Goal: Task Accomplishment & Management: Use online tool/utility

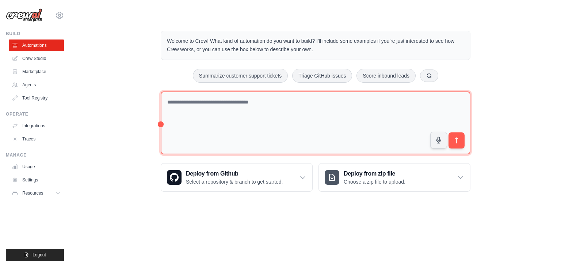
click at [219, 119] on textarea at bounding box center [316, 122] width 310 height 63
type textarea "*"
drag, startPoint x: 257, startPoint y: 102, endPoint x: 218, endPoint y: 103, distance: 39.1
click at [218, 103] on textarea "**********" at bounding box center [316, 122] width 310 height 63
type textarea "**********"
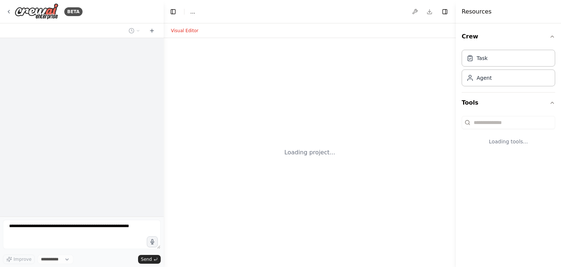
select select "****"
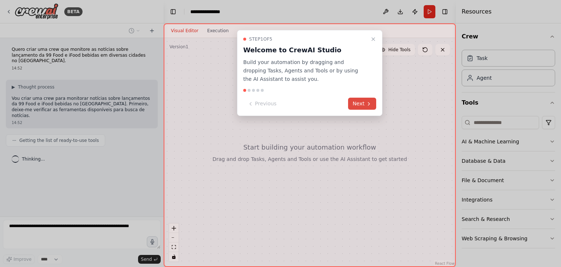
click at [364, 104] on button "Next" at bounding box center [362, 104] width 28 height 12
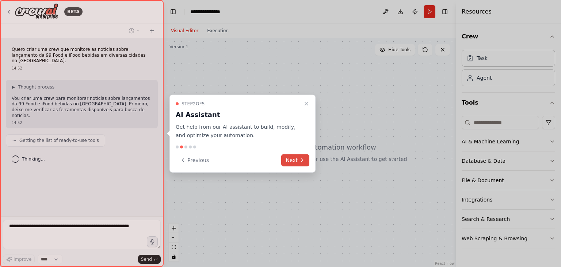
click at [294, 161] on button "Next" at bounding box center [295, 160] width 28 height 12
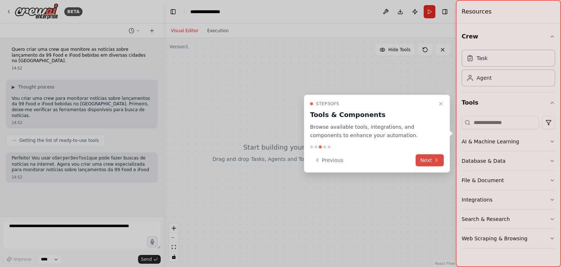
click at [430, 160] on button "Next" at bounding box center [430, 160] width 28 height 12
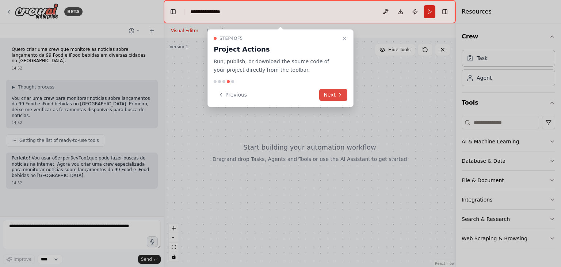
click at [332, 95] on button "Next" at bounding box center [333, 95] width 28 height 12
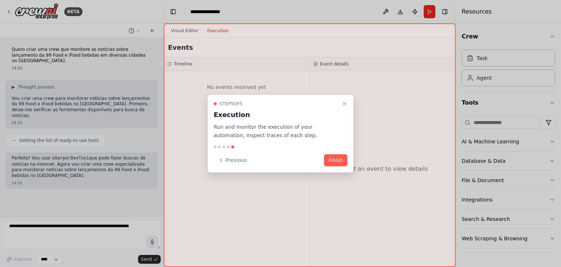
click at [334, 156] on button "Finish" at bounding box center [335, 160] width 23 height 12
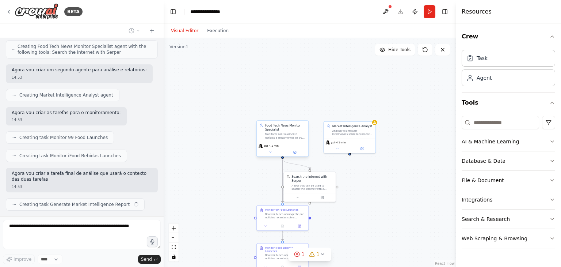
scroll to position [184, 0]
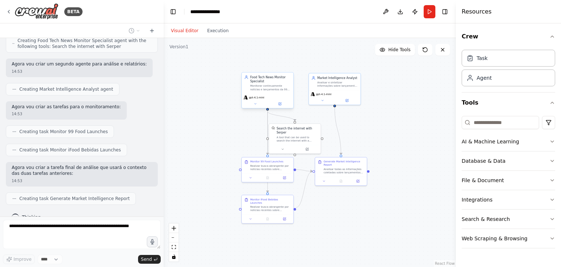
drag, startPoint x: 387, startPoint y: 182, endPoint x: 374, endPoint y: 132, distance: 52.2
click at [374, 132] on div ".deletable-edge-delete-btn { width: 20px; height: 20px; border: 0px solid #ffff…" at bounding box center [310, 152] width 292 height 229
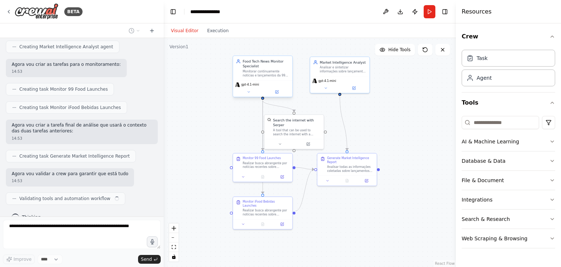
scroll to position [232, 0]
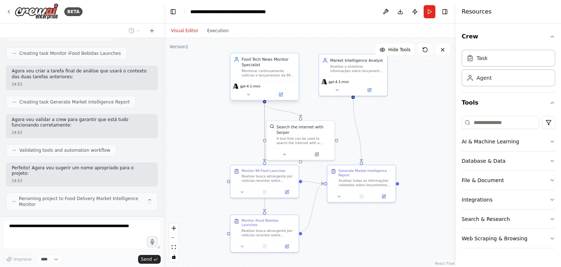
drag, startPoint x: 382, startPoint y: 121, endPoint x: 390, endPoint y: 133, distance: 14.8
click at [390, 133] on div ".deletable-edge-delete-btn { width: 20px; height: 20px; border: 0px solid #ffff…" at bounding box center [310, 152] width 292 height 229
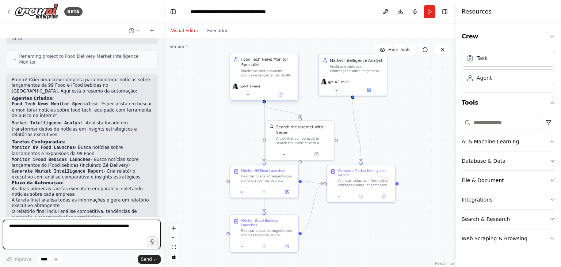
scroll to position [428, 0]
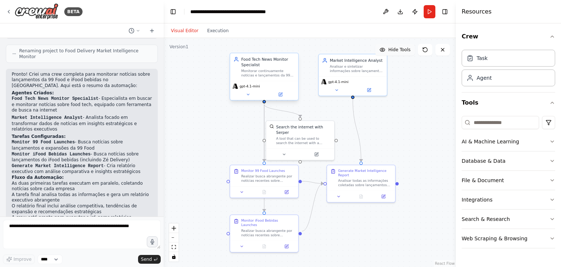
click at [398, 52] on span "Hide Tools" at bounding box center [399, 50] width 22 height 6
click at [397, 51] on span "Show Tools" at bounding box center [399, 50] width 24 height 6
click at [397, 51] on span "Hide Tools" at bounding box center [399, 50] width 22 height 6
click at [397, 51] on span "Show Tools" at bounding box center [399, 50] width 24 height 6
click at [186, 33] on button "Visual Editor" at bounding box center [185, 30] width 36 height 9
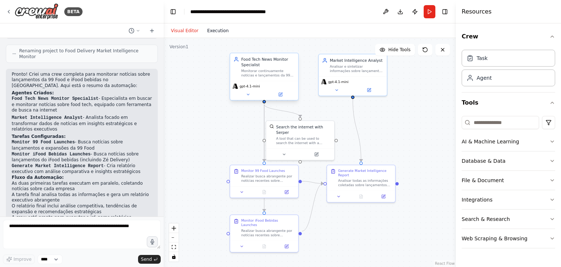
click at [213, 33] on button "Execution" at bounding box center [218, 30] width 30 height 9
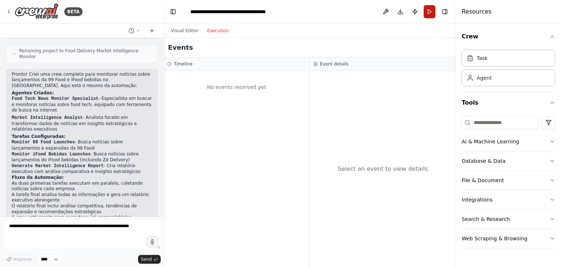
click at [430, 13] on button "Run" at bounding box center [430, 11] width 12 height 13
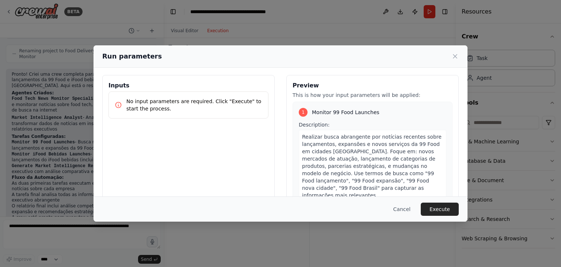
scroll to position [0, 0]
click at [455, 56] on icon at bounding box center [455, 56] width 7 height 7
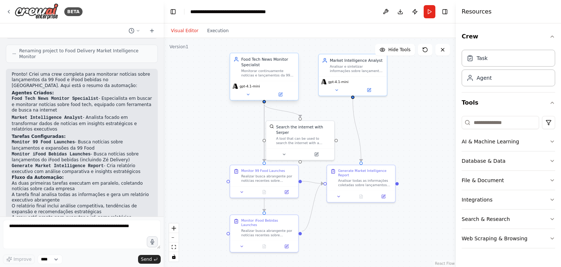
click at [183, 33] on button "Visual Editor" at bounding box center [185, 30] width 36 height 9
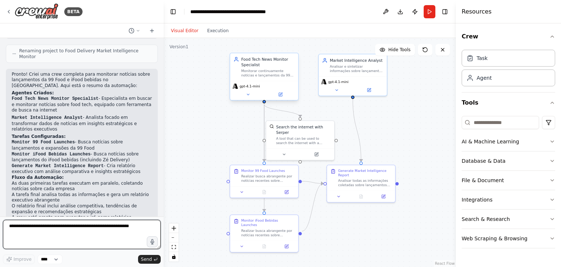
click at [40, 233] on textarea at bounding box center [82, 234] width 158 height 29
type textarea "**********"
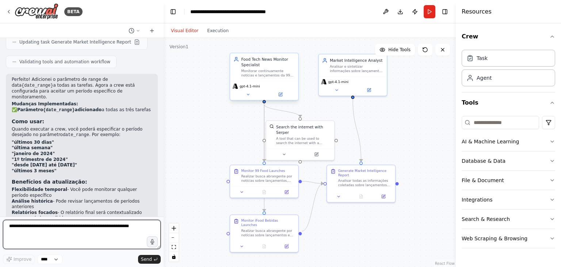
scroll to position [817, 0]
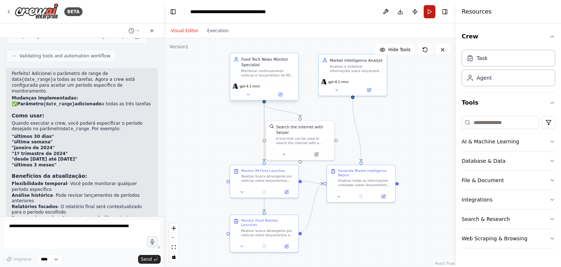
click at [429, 14] on button "Run" at bounding box center [430, 11] width 12 height 13
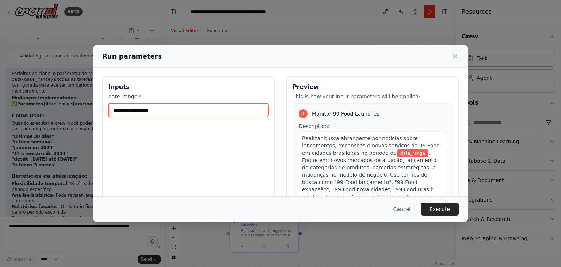
click at [160, 112] on input "date_range *" at bounding box center [189, 110] width 160 height 14
type input "*"
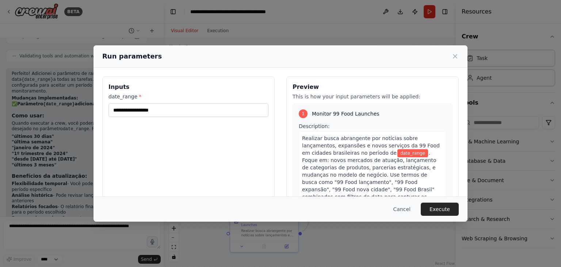
click at [159, 135] on div "Inputs date_range *" at bounding box center [188, 162] width 172 height 173
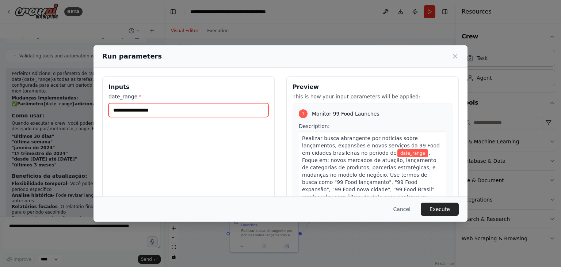
click at [132, 110] on input "date_range *" at bounding box center [189, 110] width 160 height 14
type input "**********"
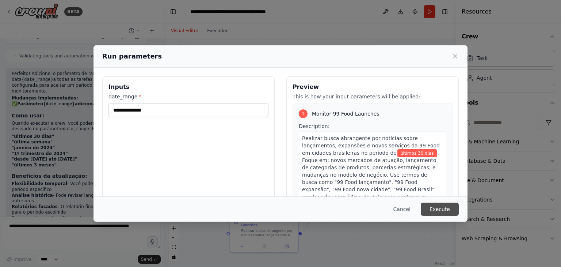
click at [437, 208] on button "Execute" at bounding box center [440, 208] width 38 height 13
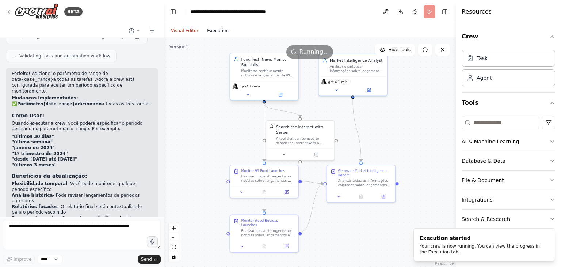
click at [216, 33] on button "Execution" at bounding box center [218, 30] width 30 height 9
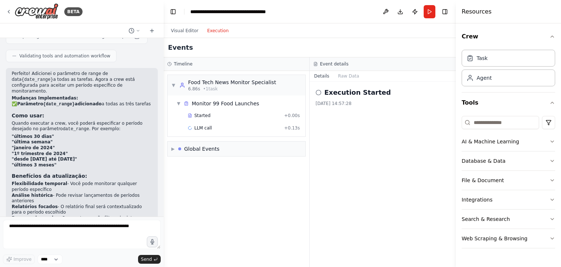
click at [319, 93] on icon at bounding box center [319, 93] width 6 height 6
click at [338, 92] on h2 "Execution Started" at bounding box center [358, 92] width 67 height 10
click at [341, 74] on button "Raw Data" at bounding box center [349, 76] width 30 height 10
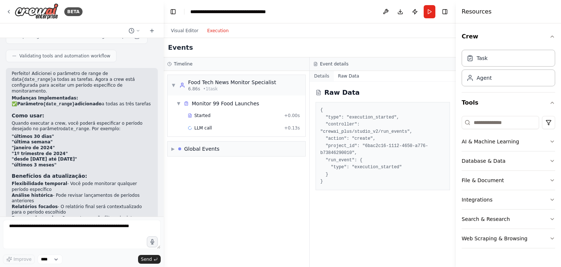
click at [316, 76] on button "Details" at bounding box center [322, 76] width 24 height 10
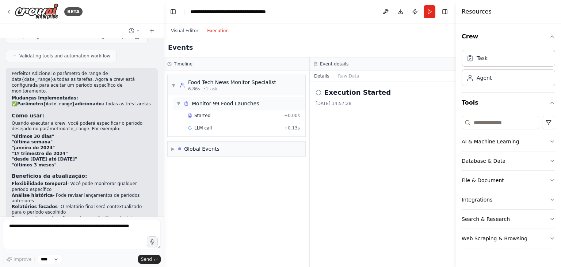
click at [178, 103] on span "▼" at bounding box center [179, 103] width 4 height 6
click at [180, 103] on span "▶" at bounding box center [179, 103] width 4 height 6
click at [196, 145] on div "Global Events" at bounding box center [201, 148] width 35 height 7
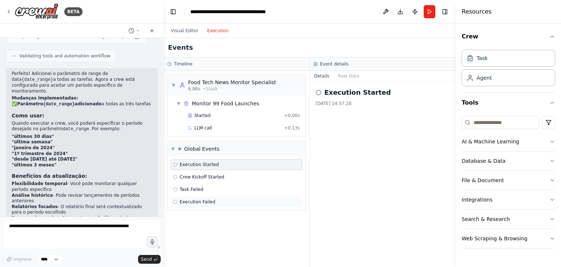
click at [213, 204] on div "Execution Failed" at bounding box center [237, 201] width 132 height 11
click at [200, 192] on div "Task Failed" at bounding box center [237, 189] width 132 height 11
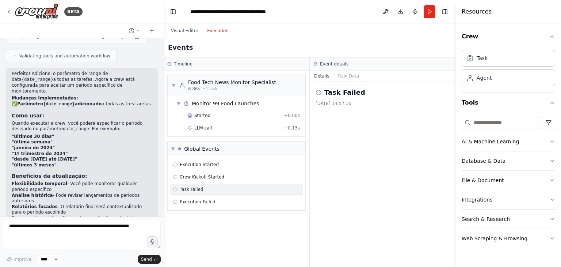
click at [194, 184] on div "Task Failed" at bounding box center [237, 189] width 132 height 11
click at [194, 178] on span "Crew Kickoff Started" at bounding box center [202, 177] width 45 height 6
click at [203, 191] on div "Task Failed" at bounding box center [236, 189] width 127 height 6
click at [205, 201] on span "Execution Failed" at bounding box center [198, 202] width 36 height 6
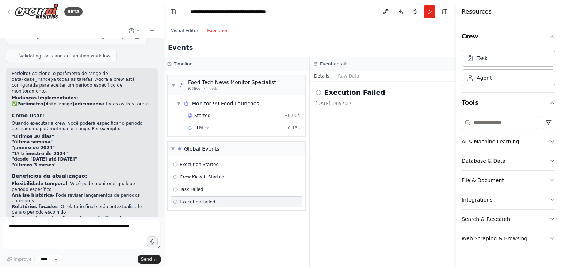
click at [203, 194] on div "Execution Started Crew Kickoff Started Task Failed Execution Failed" at bounding box center [237, 183] width 138 height 54
click at [203, 184] on div "Task Failed" at bounding box center [237, 189] width 132 height 11
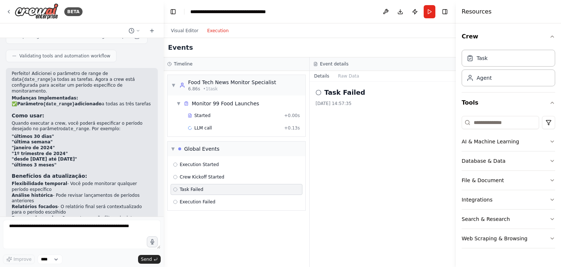
click at [205, 187] on div "Task Failed" at bounding box center [236, 189] width 127 height 6
click at [205, 196] on div "Execution Failed" at bounding box center [237, 201] width 132 height 11
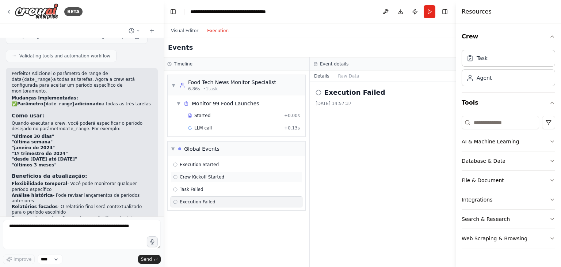
click at [193, 177] on span "Crew Kickoff Started" at bounding box center [202, 177] width 45 height 6
click at [191, 165] on span "Execution Started" at bounding box center [199, 165] width 39 height 6
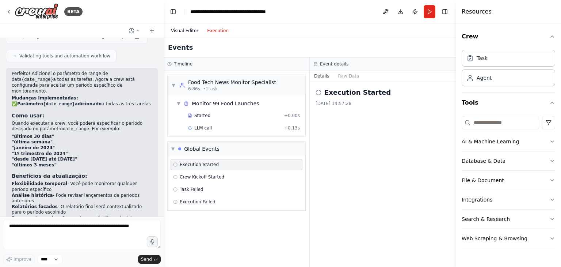
click at [184, 31] on button "Visual Editor" at bounding box center [185, 30] width 36 height 9
click at [213, 30] on button "Execution" at bounding box center [218, 30] width 30 height 9
click at [197, 128] on span "LLM call" at bounding box center [203, 128] width 18 height 6
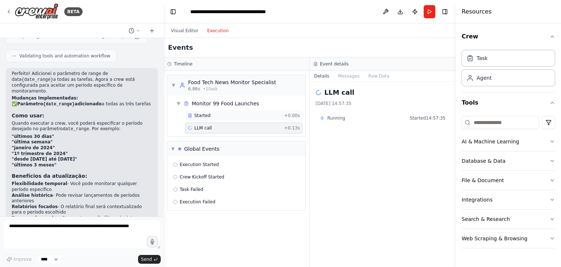
click at [204, 115] on span "Started" at bounding box center [202, 116] width 16 height 6
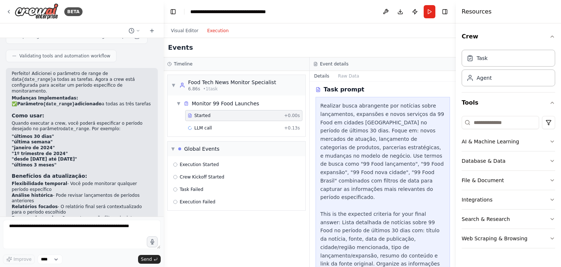
scroll to position [0, 0]
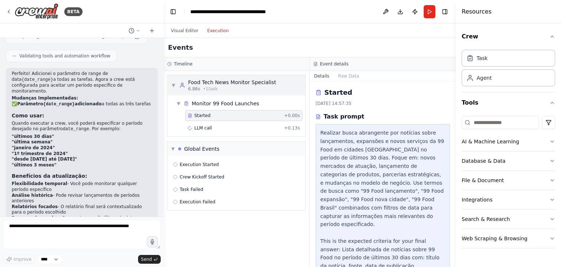
click at [174, 86] on span "▼" at bounding box center [173, 85] width 4 height 6
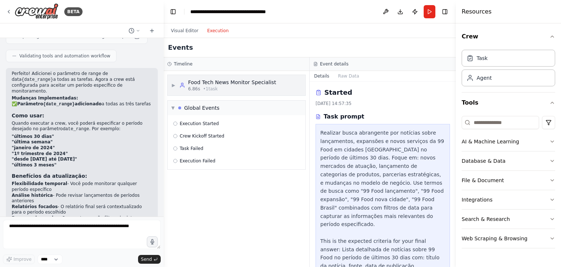
click at [173, 86] on span "▶" at bounding box center [173, 85] width 4 height 6
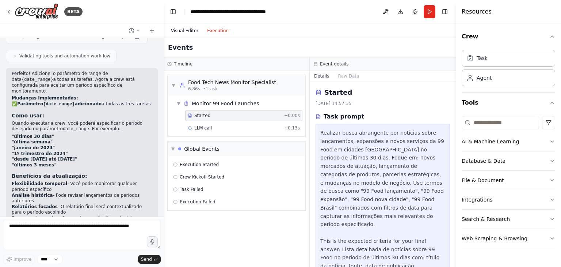
click at [179, 28] on button "Visual Editor" at bounding box center [185, 30] width 36 height 9
click at [209, 32] on button "Execution" at bounding box center [218, 30] width 30 height 9
click at [208, 185] on div "Task Failed" at bounding box center [237, 189] width 132 height 11
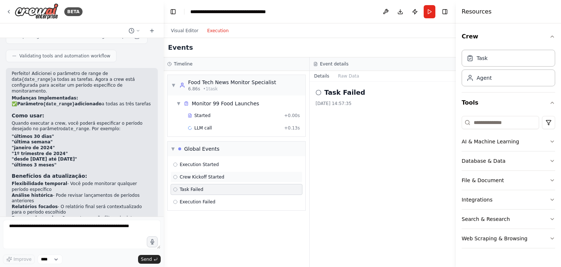
click at [224, 177] on div "Crew Kickoff Started" at bounding box center [236, 177] width 127 height 6
click at [209, 166] on span "Execution Started" at bounding box center [199, 165] width 39 height 6
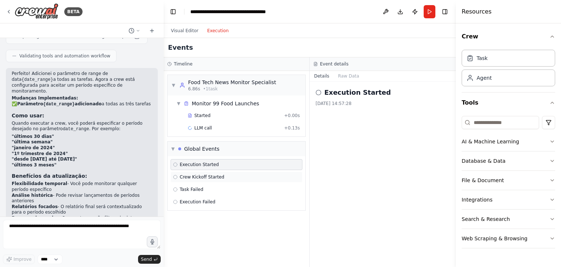
click at [211, 172] on div "Crew Kickoff Started" at bounding box center [237, 176] width 132 height 11
click at [206, 182] on div "Execution Started Crew Kickoff Started Task Failed Execution Failed" at bounding box center [237, 183] width 138 height 54
click at [203, 186] on div "Task Failed" at bounding box center [236, 189] width 127 height 6
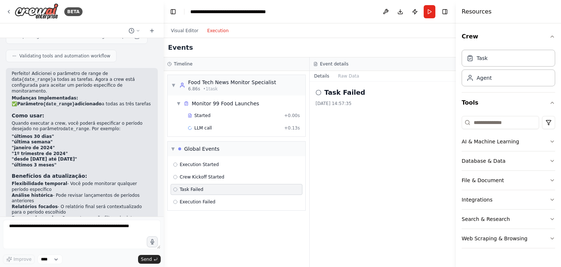
click at [210, 193] on div "Task Failed" at bounding box center [237, 189] width 132 height 11
click at [213, 197] on div "Execution Failed" at bounding box center [237, 201] width 132 height 11
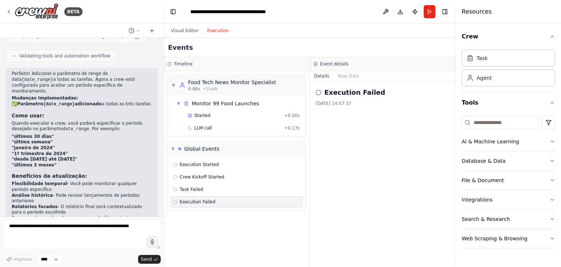
click at [364, 92] on h2 "Execution Failed" at bounding box center [355, 92] width 61 height 10
click at [325, 62] on h3 "Event details" at bounding box center [334, 64] width 29 height 6
click at [345, 76] on button "Raw Data" at bounding box center [349, 76] width 30 height 10
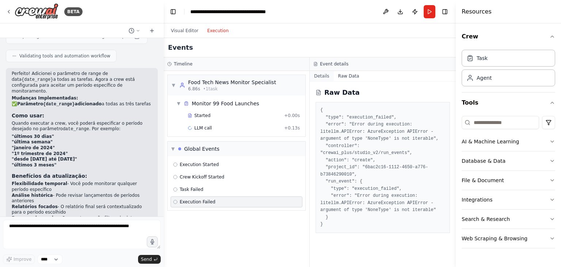
click at [324, 76] on button "Details" at bounding box center [322, 76] width 24 height 10
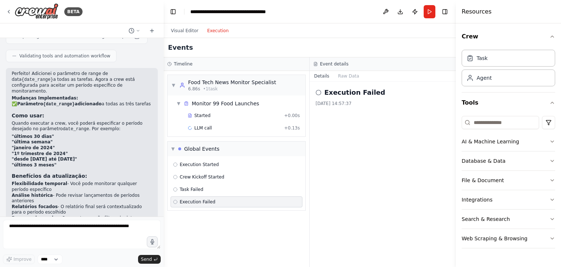
click at [217, 33] on button "Execution" at bounding box center [218, 30] width 30 height 9
click at [206, 187] on div "Task Failed" at bounding box center [236, 189] width 127 height 6
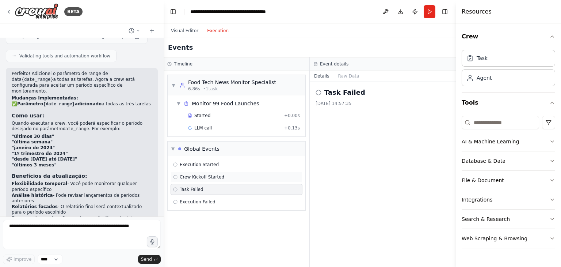
click at [213, 177] on span "Crew Kickoff Started" at bounding box center [202, 177] width 45 height 6
click at [217, 164] on div "Execution Started" at bounding box center [236, 165] width 127 height 6
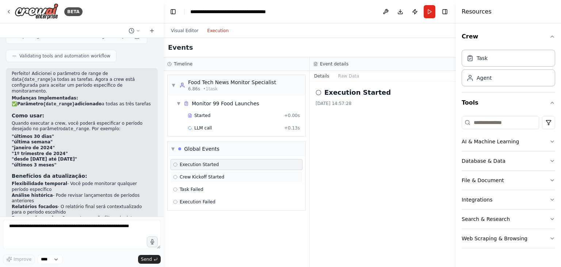
click at [210, 175] on span "Crew Kickoff Started" at bounding box center [202, 177] width 45 height 6
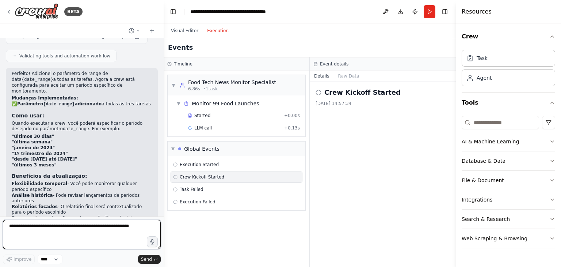
click at [54, 224] on textarea at bounding box center [82, 234] width 158 height 29
type textarea "**********"
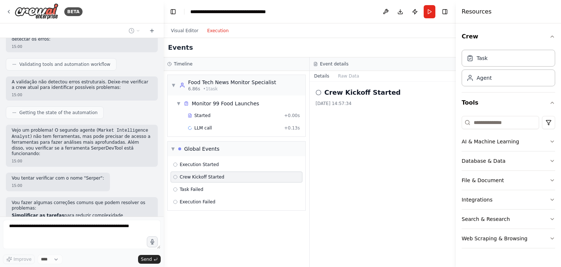
scroll to position [1103, 0]
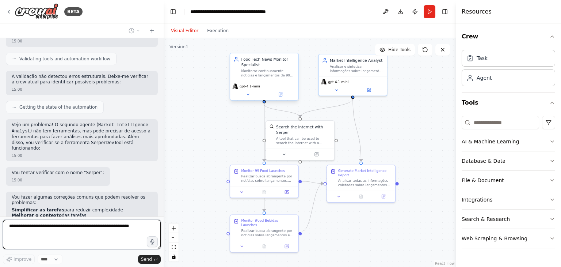
click at [187, 31] on button "Visual Editor" at bounding box center [185, 30] width 36 height 9
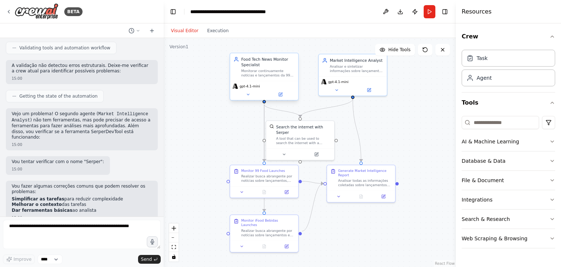
scroll to position [1151, 0]
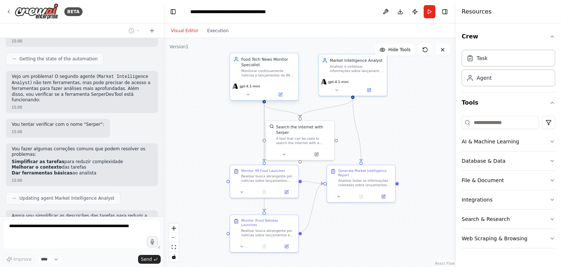
click at [369, 239] on div ".deletable-edge-delete-btn { width: 20px; height: 20px; border: 0px solid #ffff…" at bounding box center [310, 152] width 292 height 229
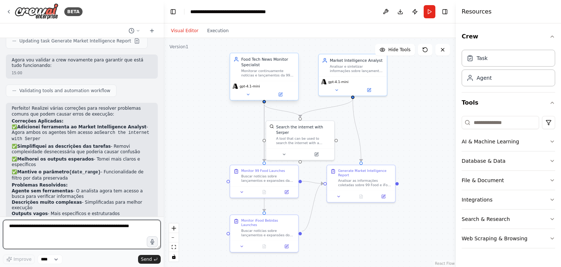
scroll to position [1406, 0]
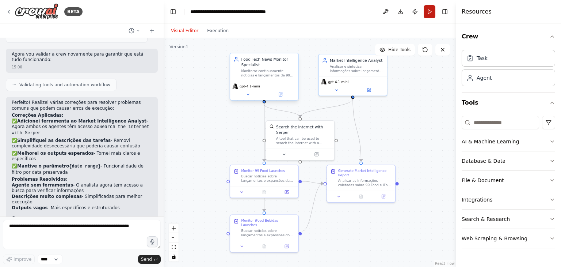
click at [432, 11] on button "Run" at bounding box center [430, 11] width 12 height 13
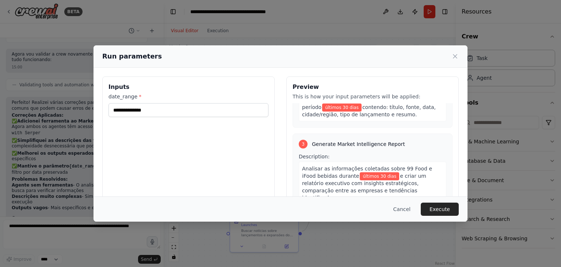
scroll to position [235, 0]
click at [447, 211] on button "Execute" at bounding box center [440, 208] width 38 height 13
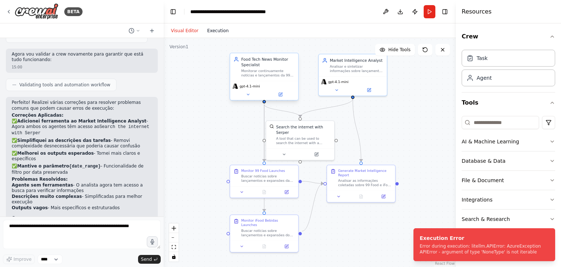
click at [214, 33] on button "Execution" at bounding box center [218, 30] width 30 height 9
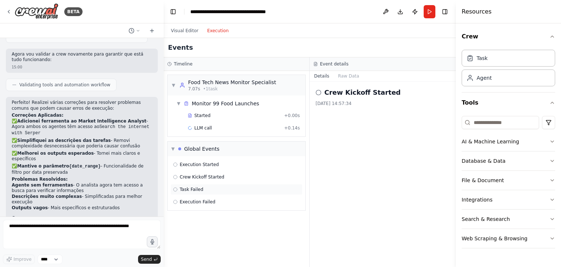
click at [204, 186] on div "Task Failed" at bounding box center [236, 189] width 127 height 6
click at [207, 212] on div "▼ Food Tech News Monitor Specialist 7.07s • 1 task ▼ Monitor 99 Food Launches S…" at bounding box center [237, 169] width 146 height 196
click at [207, 204] on div "Execution Failed" at bounding box center [237, 201] width 132 height 11
click at [184, 36] on div "Visual Editor Execution" at bounding box center [200, 30] width 67 height 15
click at [186, 31] on button "Visual Editor" at bounding box center [185, 30] width 36 height 9
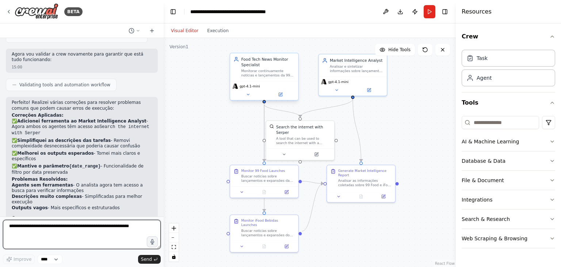
click at [88, 233] on textarea at bounding box center [82, 234] width 158 height 29
type textarea "*"
type textarea "**********"
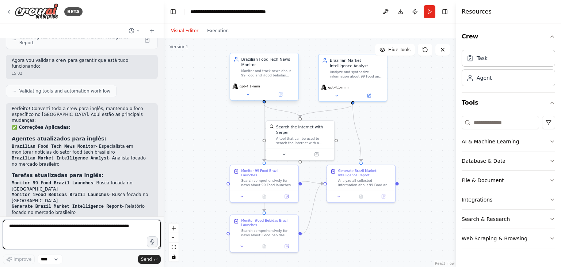
scroll to position [1865, 0]
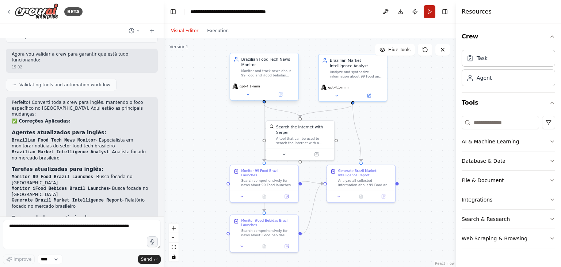
click at [429, 15] on button "Run" at bounding box center [430, 11] width 12 height 13
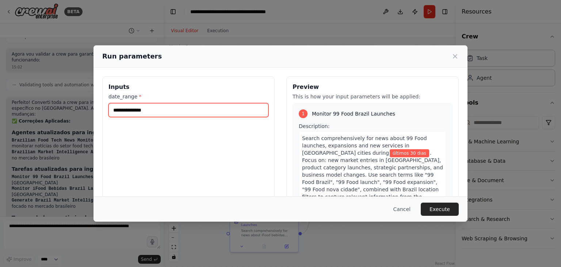
drag, startPoint x: 189, startPoint y: 110, endPoint x: 70, endPoint y: 111, distance: 118.8
click at [70, 111] on div "**********" at bounding box center [280, 133] width 561 height 267
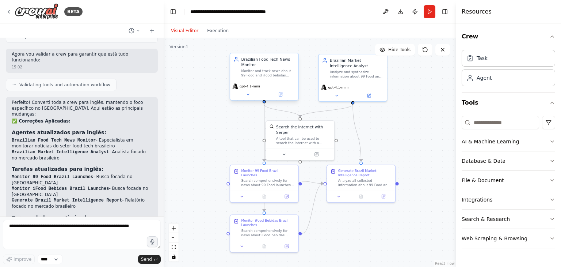
click at [431, 14] on button "Run" at bounding box center [430, 11] width 12 height 13
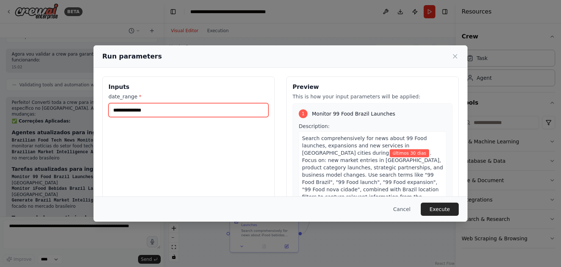
drag, startPoint x: 190, startPoint y: 108, endPoint x: 110, endPoint y: 113, distance: 79.4
click at [103, 109] on div "**********" at bounding box center [188, 162] width 172 height 173
type input "**********"
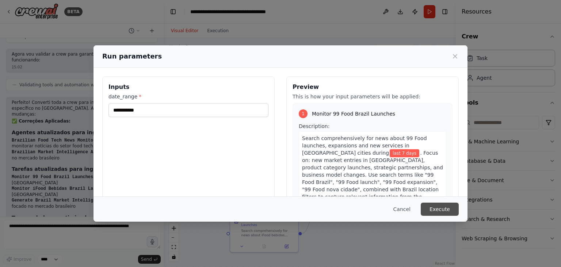
click at [441, 209] on button "Execute" at bounding box center [440, 208] width 38 height 13
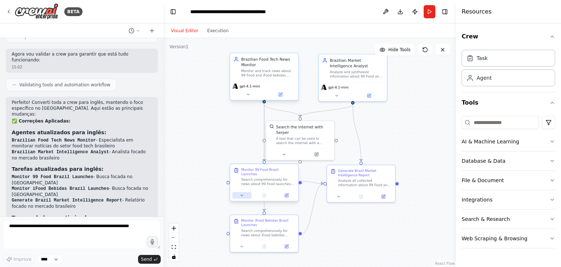
click at [246, 192] on button at bounding box center [241, 195] width 19 height 7
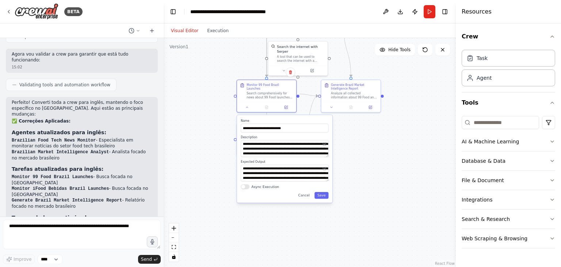
drag, startPoint x: 377, startPoint y: 231, endPoint x: 374, endPoint y: 148, distance: 83.4
click at [374, 148] on div ".deletable-edge-delete-btn { width: 20px; height: 20px; border: 0px solid #ffff…" at bounding box center [310, 152] width 292 height 229
click at [255, 85] on div "Monitor 99 Food Brazil Launches Search comprehensively for news about 99 Food l…" at bounding box center [270, 89] width 47 height 16
click at [361, 137] on div ".deletable-edge-delete-btn { width: 20px; height: 20px; border: 0px solid #ffff…" at bounding box center [310, 152] width 292 height 229
click at [367, 148] on div ".deletable-edge-delete-btn { width: 20px; height: 20px; border: 0px solid #ffff…" at bounding box center [310, 152] width 292 height 229
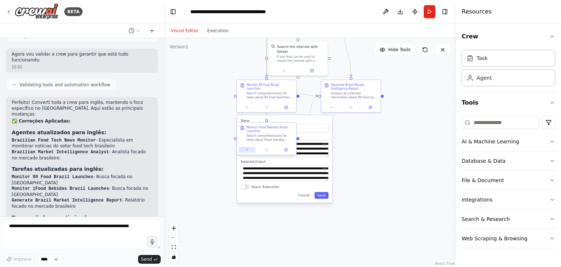
click at [250, 148] on button at bounding box center [247, 150] width 16 height 6
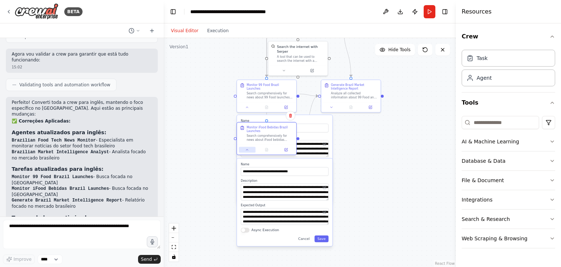
click at [243, 148] on button at bounding box center [247, 150] width 16 height 6
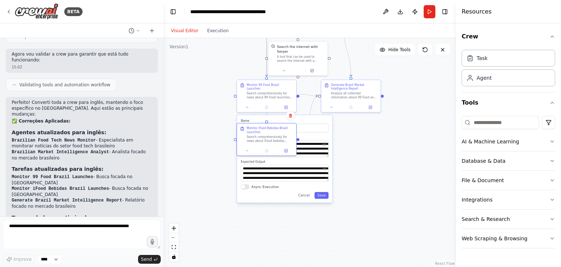
click at [379, 147] on div ".deletable-edge-delete-btn { width: 20px; height: 20px; border: 0px solid #ffff…" at bounding box center [310, 152] width 292 height 229
click at [451, 135] on div "BETA Quero criar uma crew que monitore as notícias sobre lançamento da 99 Food …" at bounding box center [280, 133] width 561 height 267
click at [311, 115] on div "**********" at bounding box center [284, 159] width 95 height 88
drag, startPoint x: 371, startPoint y: 124, endPoint x: 358, endPoint y: 107, distance: 20.8
click at [371, 124] on div ".deletable-edge-delete-btn { width: 20px; height: 20px; border: 0px solid #ffff…" at bounding box center [310, 152] width 292 height 229
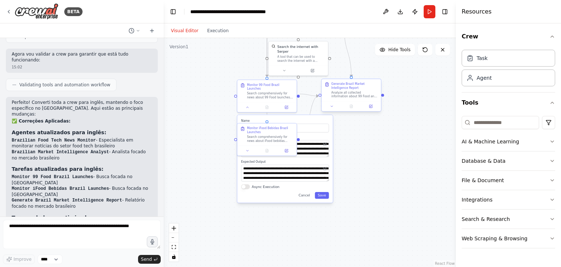
drag, startPoint x: 353, startPoint y: 92, endPoint x: 351, endPoint y: 88, distance: 4.3
click at [353, 91] on div "Analyze all collected information about 99 Food and iFood bebidas launches in B…" at bounding box center [354, 95] width 47 height 8
click at [347, 85] on div "Generate Brazil Market Intelligence Report" at bounding box center [352, 86] width 47 height 8
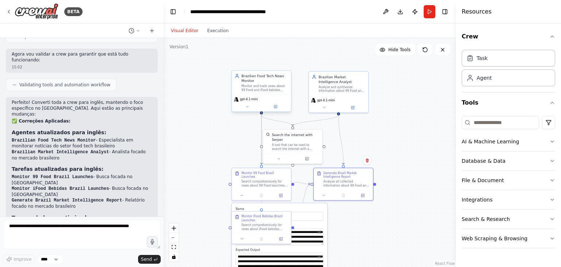
drag, startPoint x: 203, startPoint y: 87, endPoint x: 215, endPoint y: 162, distance: 75.6
click at [209, 172] on div ".deletable-edge-delete-btn { width: 20px; height: 20px; border: 0px solid #ffff…" at bounding box center [310, 152] width 292 height 229
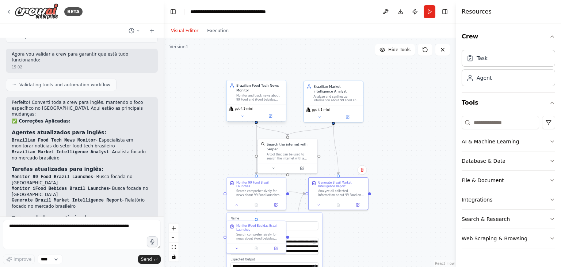
click at [243, 142] on div ".deletable-edge-delete-btn { width: 20px; height: 20px; border: 0px solid #ffff…" at bounding box center [310, 152] width 292 height 229
click at [242, 216] on label "Name" at bounding box center [275, 218] width 88 height 4
click at [205, 213] on div ".deletable-edge-delete-btn { width: 20px; height: 20px; border: 0px solid #ffff…" at bounding box center [310, 152] width 292 height 229
click at [253, 229] on div "Monitor iFood Bebidas Brazil Launches" at bounding box center [259, 227] width 47 height 8
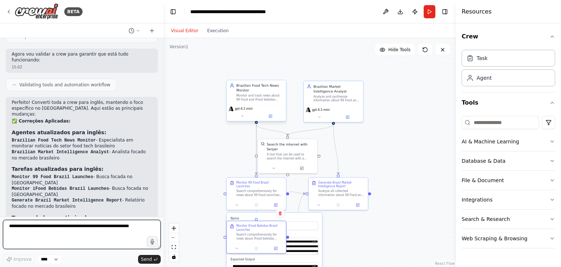
click at [40, 233] on textarea at bounding box center [82, 234] width 158 height 29
type textarea "**********"
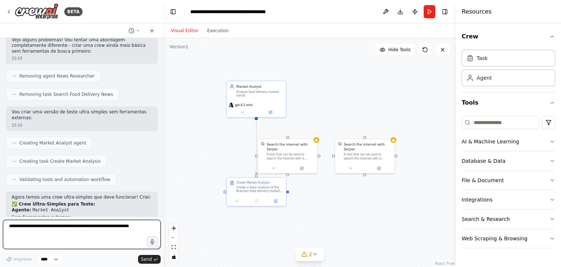
scroll to position [2582, 0]
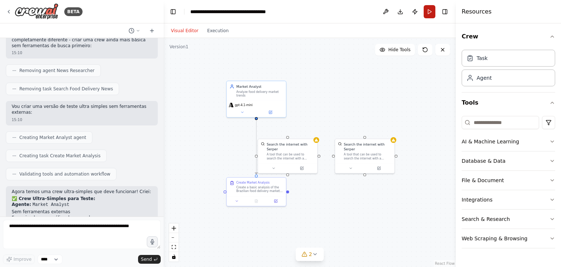
click at [431, 14] on button "Run" at bounding box center [430, 11] width 12 height 13
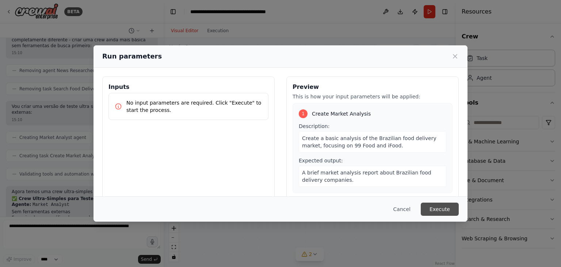
click at [447, 209] on button "Execute" at bounding box center [440, 208] width 38 height 13
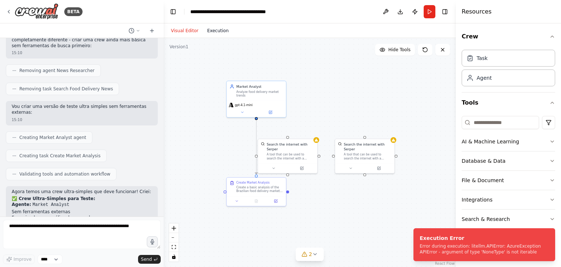
click at [211, 31] on button "Execution" at bounding box center [218, 30] width 30 height 9
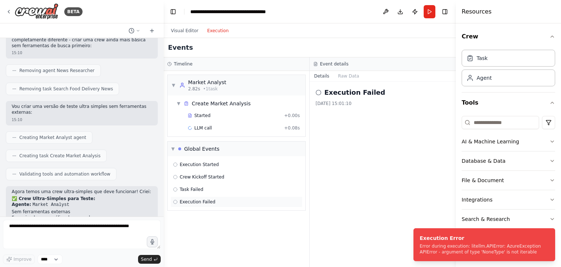
click at [212, 204] on div "Execution Failed" at bounding box center [237, 201] width 132 height 11
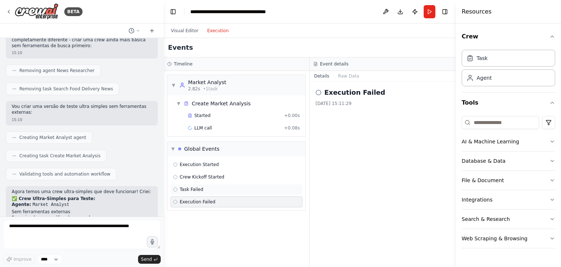
click at [220, 186] on div "Task Failed" at bounding box center [236, 189] width 127 height 6
click at [218, 200] on div "Execution Failed" at bounding box center [236, 202] width 127 height 6
click at [351, 75] on button "Raw Data" at bounding box center [349, 76] width 30 height 10
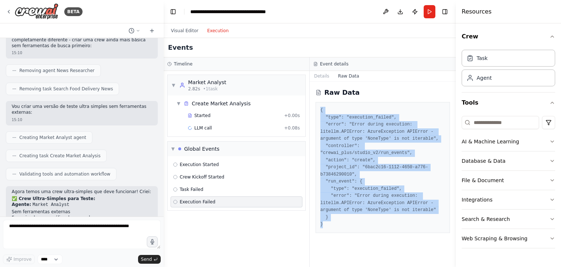
drag, startPoint x: 320, startPoint y: 110, endPoint x: 383, endPoint y: 215, distance: 122.6
click at [383, 215] on div "{ "type": "execution_failed", "error": "Error during execution: litellm.APIErro…" at bounding box center [383, 167] width 134 height 131
copy pre "{ "type": "execution_failed", "error": "Error during execution: litellm.APIErro…"
click at [386, 212] on pre "{ "type": "execution_failed", "error": "Error during execution: litellm.APIErro…" at bounding box center [382, 167] width 125 height 121
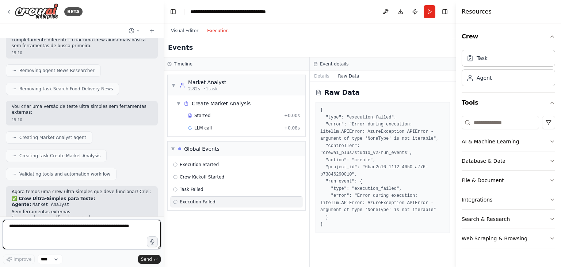
click at [71, 232] on textarea at bounding box center [82, 234] width 158 height 29
paste textarea "**********"
type textarea "**********"
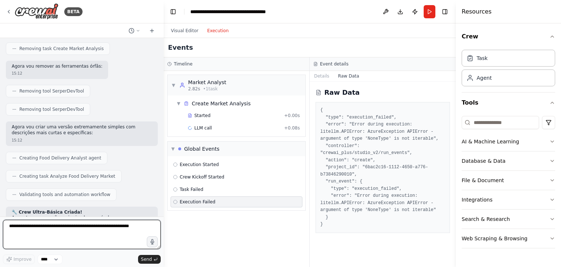
scroll to position [3096, 0]
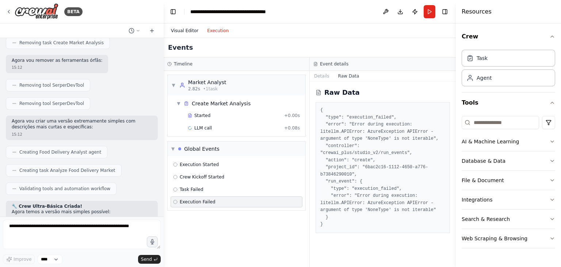
click at [184, 31] on button "Visual Editor" at bounding box center [185, 30] width 36 height 9
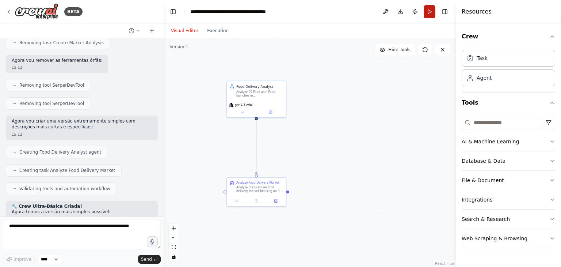
click at [433, 17] on button "Run" at bounding box center [430, 11] width 12 height 13
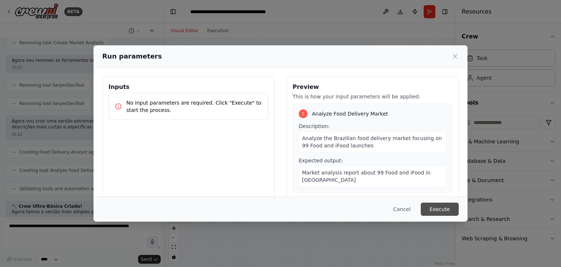
click at [447, 209] on button "Execute" at bounding box center [440, 208] width 38 height 13
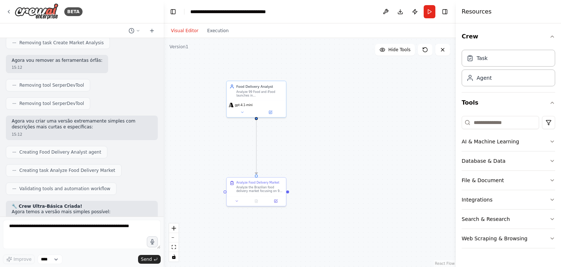
click at [217, 35] on div "Visual Editor Execution" at bounding box center [200, 30] width 67 height 15
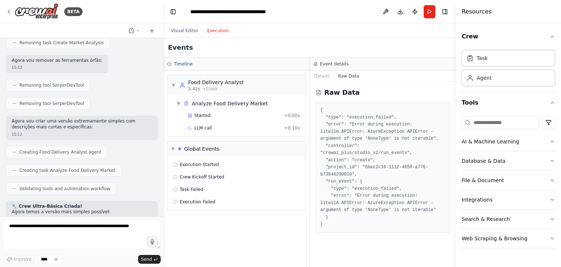
click at [219, 32] on button "Execution" at bounding box center [218, 30] width 30 height 9
click at [191, 202] on span "Execution Failed" at bounding box center [198, 202] width 36 height 6
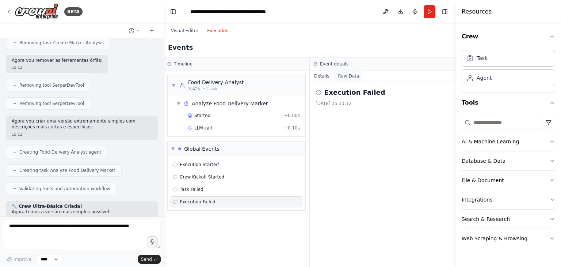
drag, startPoint x: 342, startPoint y: 76, endPoint x: 345, endPoint y: 80, distance: 4.5
click at [343, 76] on button "Raw Data" at bounding box center [349, 76] width 30 height 10
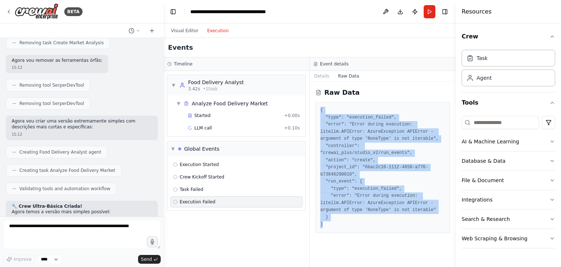
drag, startPoint x: 320, startPoint y: 109, endPoint x: 362, endPoint y: 228, distance: 126.3
click at [362, 228] on div "Raw Data { "type": "execution_failed", "error": "Error during execution: litell…" at bounding box center [383, 173] width 146 height 185
copy pre "{ "type": "execution_failed", "error": "Error during execution: litellm.APIErro…"
click at [368, 242] on div "Raw Data { "type": "execution_failed", "error": "Error during execution: litell…" at bounding box center [383, 173] width 146 height 185
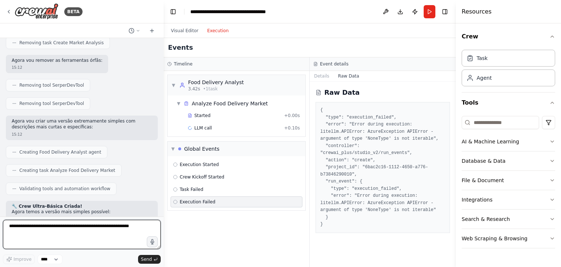
click at [105, 224] on textarea at bounding box center [82, 234] width 158 height 29
paste textarea "**********"
type textarea "**********"
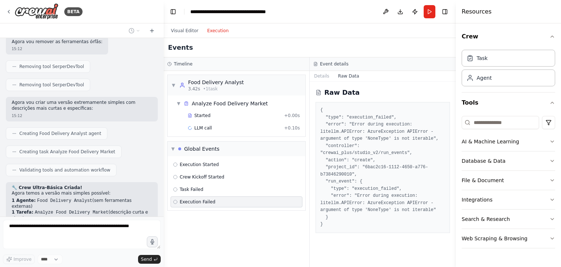
scroll to position [3180, 0]
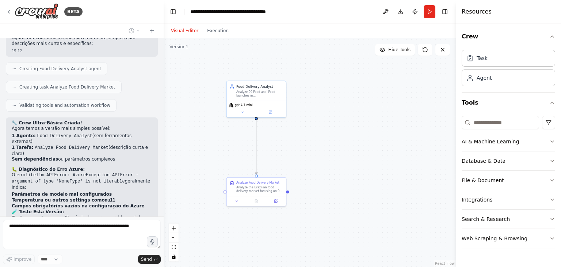
click at [185, 29] on button "Visual Editor" at bounding box center [185, 30] width 36 height 9
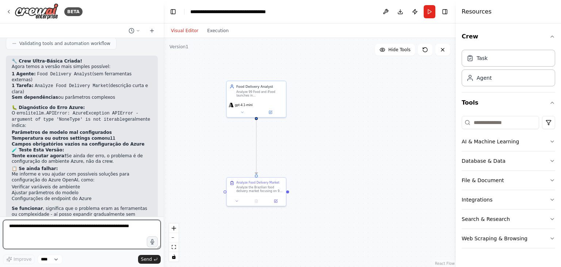
scroll to position [3461, 0]
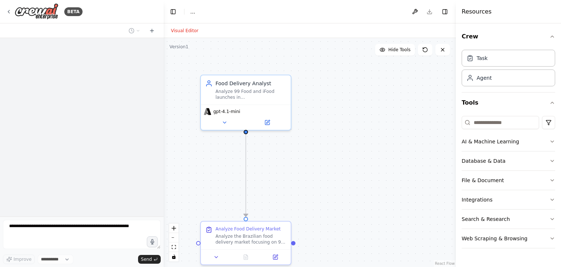
select select "****"
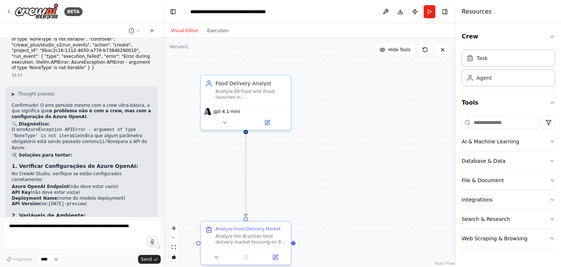
scroll to position [3461, 0]
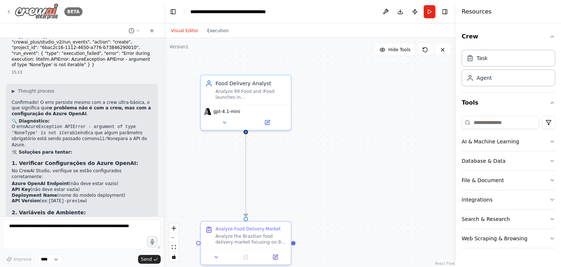
click at [9, 10] on icon at bounding box center [9, 12] width 6 height 6
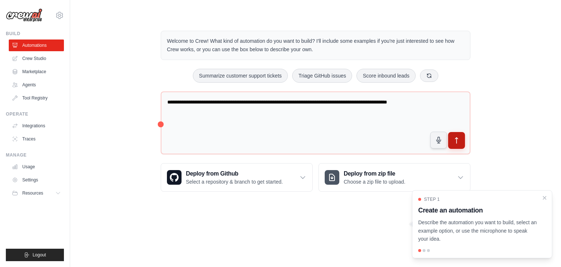
click at [462, 142] on button "submit" at bounding box center [456, 140] width 17 height 17
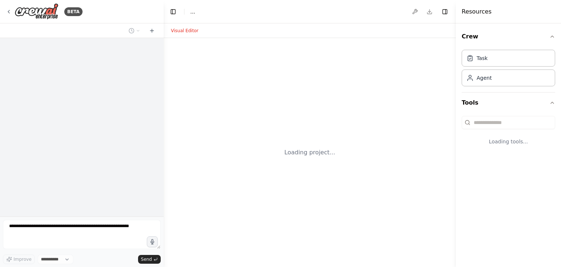
select select "****"
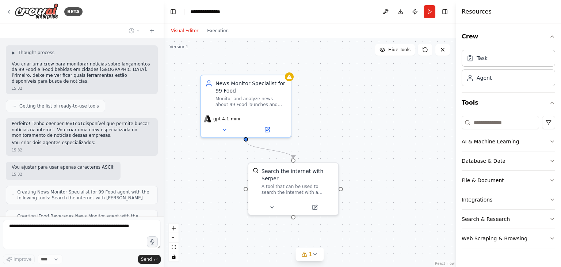
scroll to position [58, 0]
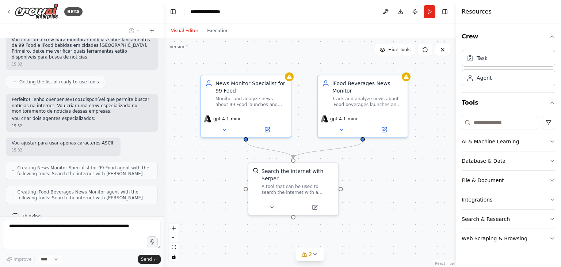
click at [525, 141] on button "AI & Machine Learning" at bounding box center [509, 141] width 94 height 19
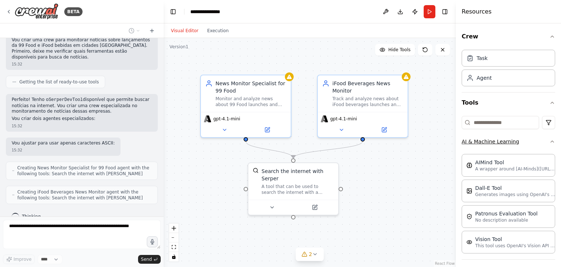
click at [536, 139] on button "AI & Machine Learning" at bounding box center [509, 141] width 94 height 19
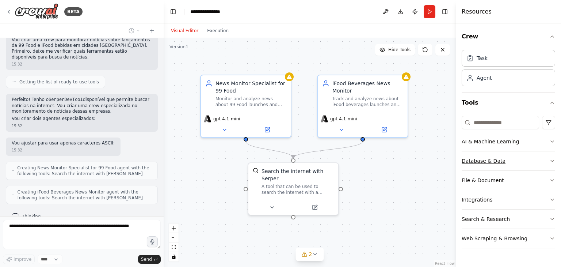
click at [521, 163] on button "Database & Data" at bounding box center [509, 160] width 94 height 19
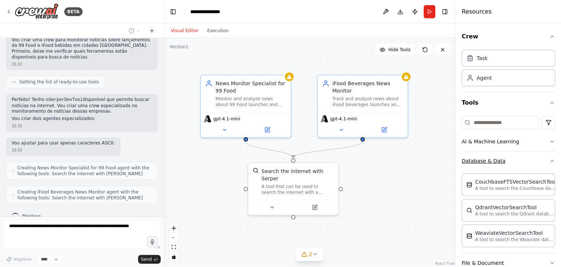
click at [521, 163] on button "Database & Data" at bounding box center [509, 160] width 94 height 19
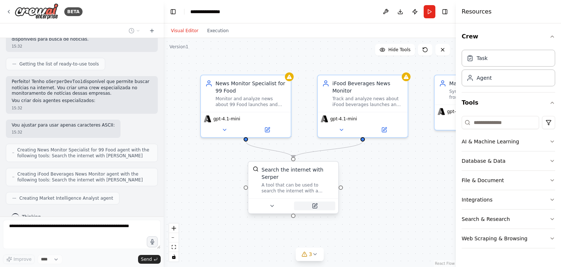
scroll to position [119, 0]
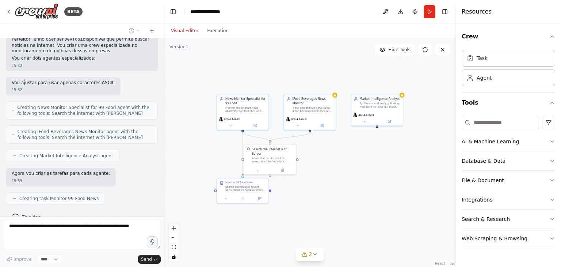
drag, startPoint x: 385, startPoint y: 181, endPoint x: 337, endPoint y: 164, distance: 50.4
click at [337, 164] on div ".deletable-edge-delete-btn { width: 20px; height: 20px; border: 0px solid #ffff…" at bounding box center [310, 152] width 292 height 229
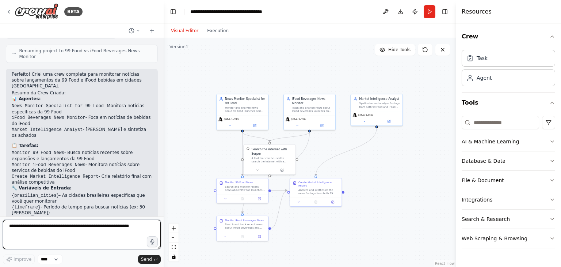
scroll to position [369, 0]
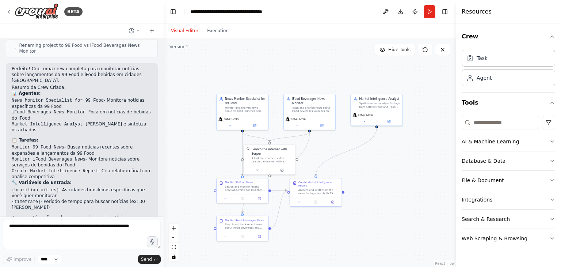
click at [534, 199] on button "Integrations" at bounding box center [509, 199] width 94 height 19
click at [550, 198] on icon "button" at bounding box center [553, 200] width 6 height 6
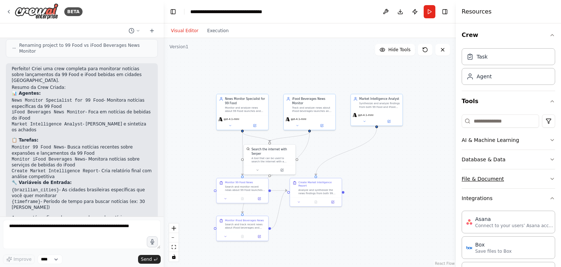
scroll to position [0, 0]
click at [550, 202] on icon "button" at bounding box center [553, 200] width 6 height 6
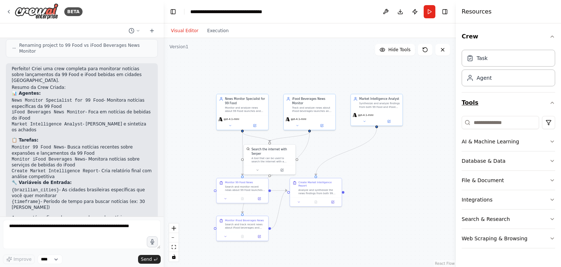
click at [492, 104] on button "Tools" at bounding box center [509, 102] width 94 height 20
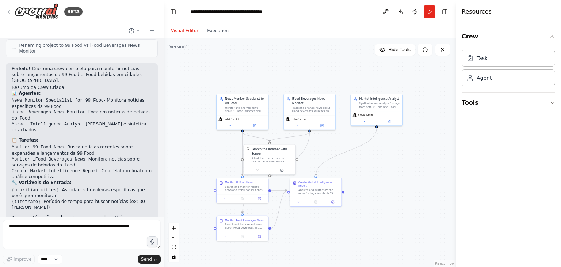
click at [504, 105] on button "Tools" at bounding box center [509, 102] width 94 height 20
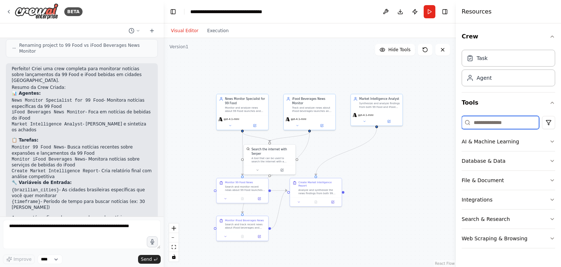
click at [498, 122] on input at bounding box center [500, 122] width 77 height 13
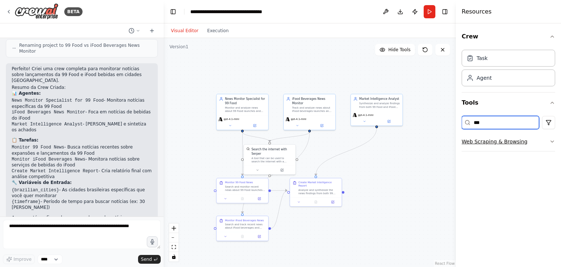
type input "***"
click at [511, 139] on button "Web Scraping & Browsing" at bounding box center [509, 141] width 94 height 19
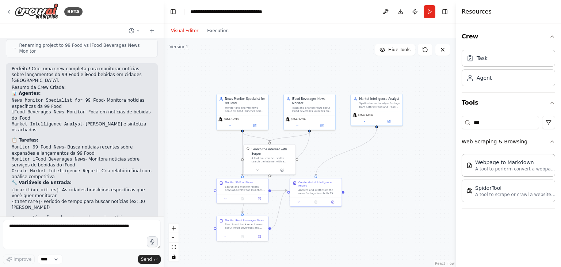
click at [511, 139] on button "Web Scraping & Browsing" at bounding box center [509, 141] width 94 height 19
click at [513, 117] on input "***" at bounding box center [500, 122] width 77 height 13
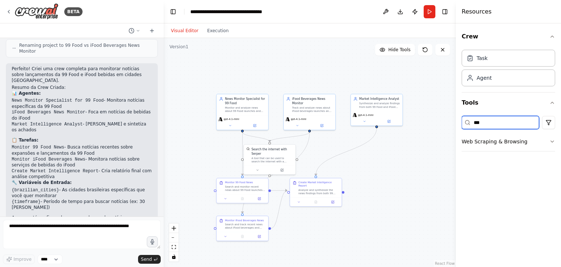
click at [513, 117] on input "***" at bounding box center [500, 122] width 77 height 13
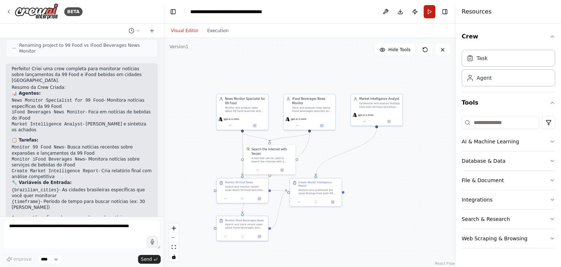
click at [429, 14] on button "Run" at bounding box center [430, 11] width 12 height 13
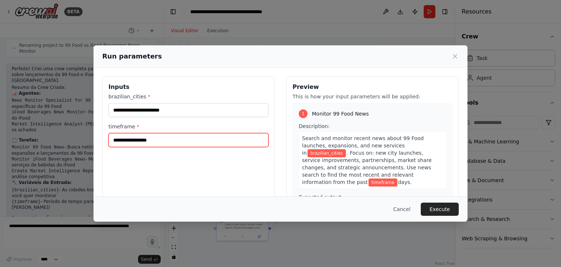
click at [168, 139] on input "timeframe *" at bounding box center [189, 140] width 160 height 14
type input "*"
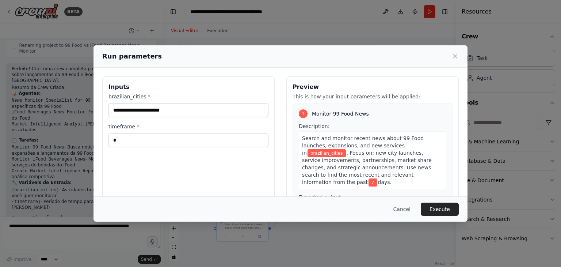
click at [246, 172] on div "Inputs brazilian_cities * timeframe * *" at bounding box center [188, 162] width 172 height 173
click at [447, 210] on button "Execute" at bounding box center [440, 208] width 38 height 13
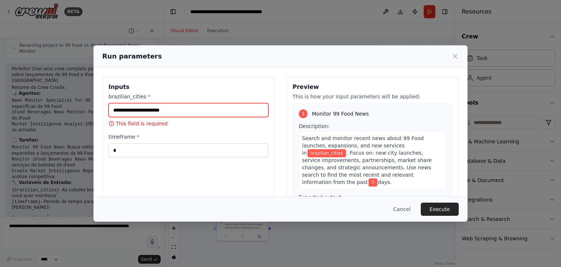
drag, startPoint x: 147, startPoint y: 109, endPoint x: 152, endPoint y: 109, distance: 4.8
click at [148, 109] on input "brazilian_cities *" at bounding box center [189, 110] width 160 height 14
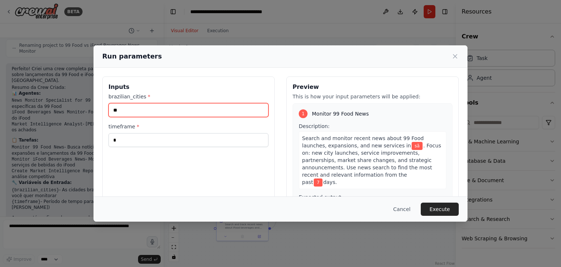
type input "*"
type input "********"
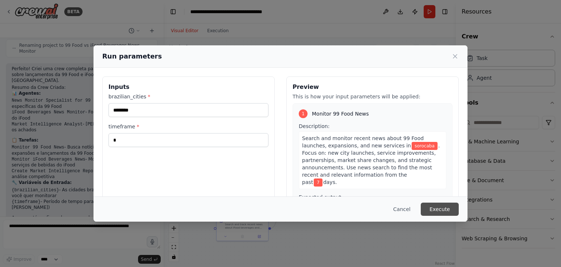
click at [439, 207] on button "Execute" at bounding box center [440, 208] width 38 height 13
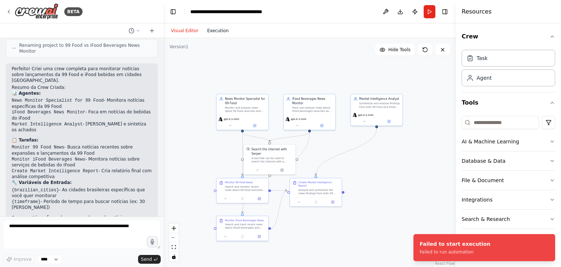
click at [221, 34] on button "Execution" at bounding box center [218, 30] width 30 height 9
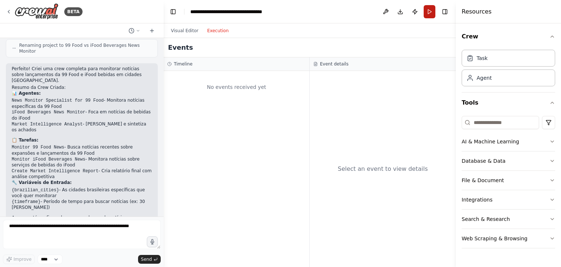
click at [429, 10] on button "Run" at bounding box center [430, 11] width 12 height 13
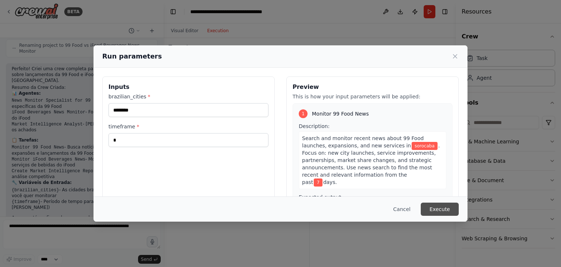
click at [444, 211] on button "Execute" at bounding box center [440, 208] width 38 height 13
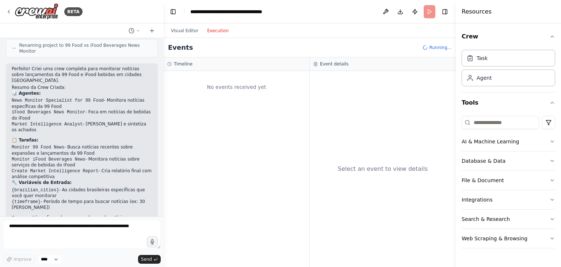
click at [215, 31] on button "Execution" at bounding box center [218, 30] width 30 height 9
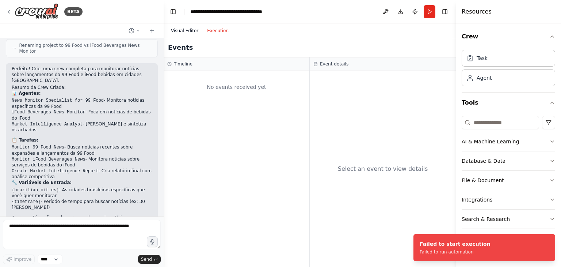
click at [187, 32] on button "Visual Editor" at bounding box center [185, 30] width 36 height 9
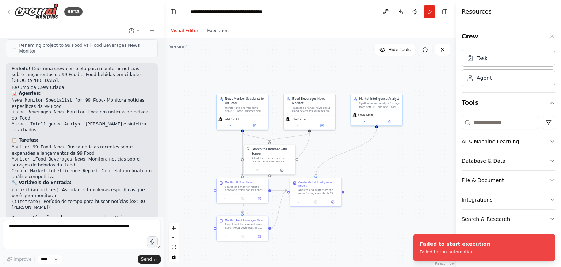
click at [428, 52] on icon at bounding box center [425, 50] width 6 height 6
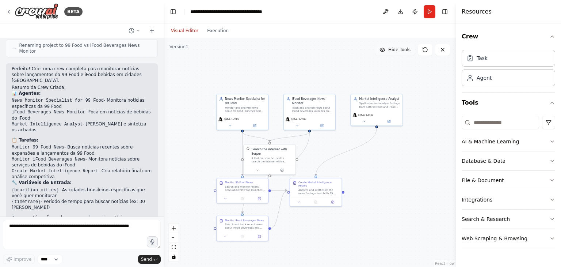
click at [398, 52] on span "Hide Tools" at bounding box center [399, 50] width 22 height 6
click at [398, 52] on span "Show Tools" at bounding box center [399, 50] width 24 height 6
click at [297, 121] on div "gpt-4.1-mini" at bounding box center [310, 121] width 52 height 15
click at [318, 97] on div "iFood Beverages News Monitor" at bounding box center [312, 100] width 41 height 8
click at [435, 165] on div ".deletable-edge-delete-btn { width: 20px; height: 20px; border: 0px solid #ffff…" at bounding box center [310, 152] width 292 height 229
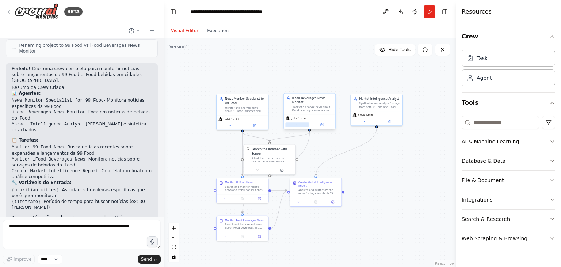
click at [296, 125] on icon at bounding box center [297, 124] width 3 height 3
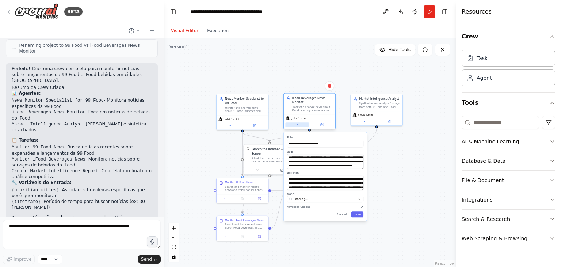
click at [296, 125] on icon at bounding box center [297, 124] width 3 height 3
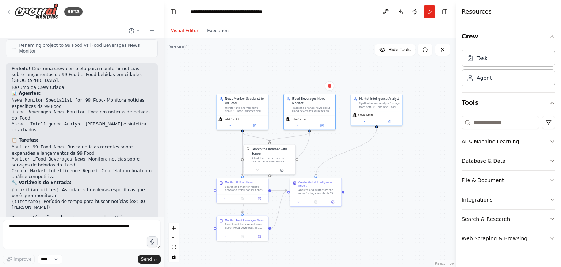
click at [554, 221] on icon "button" at bounding box center [553, 219] width 6 height 6
click at [550, 219] on icon "button" at bounding box center [553, 219] width 6 height 6
click at [428, 15] on button "Run" at bounding box center [430, 11] width 12 height 13
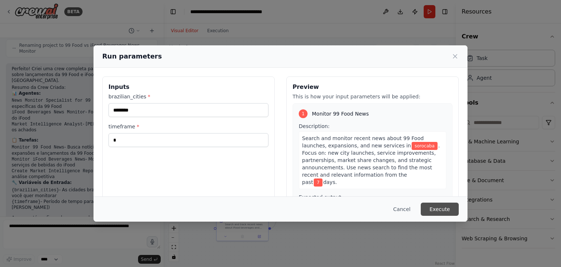
click at [449, 208] on button "Execute" at bounding box center [440, 208] width 38 height 13
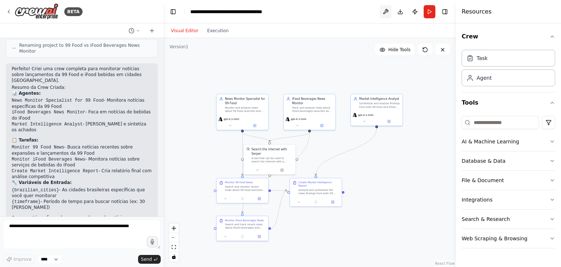
click at [386, 13] on button at bounding box center [386, 11] width 12 height 13
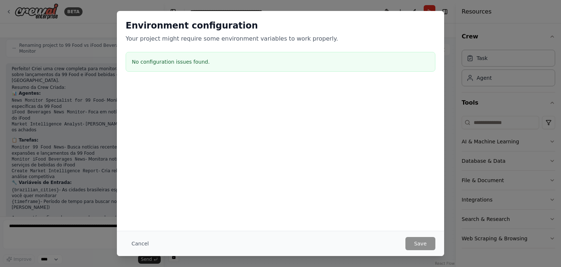
click at [465, 56] on div "Environment configuration Your project might require some environment variables…" at bounding box center [280, 133] width 561 height 267
click at [145, 240] on button "Cancel" at bounding box center [140, 243] width 29 height 13
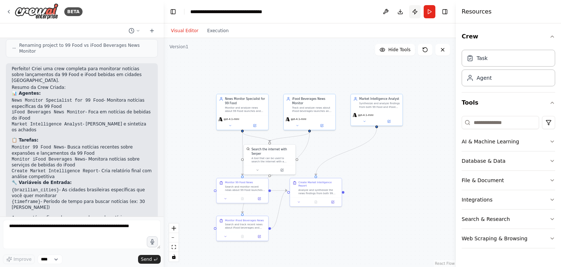
click at [414, 9] on button "Publish" at bounding box center [415, 11] width 12 height 13
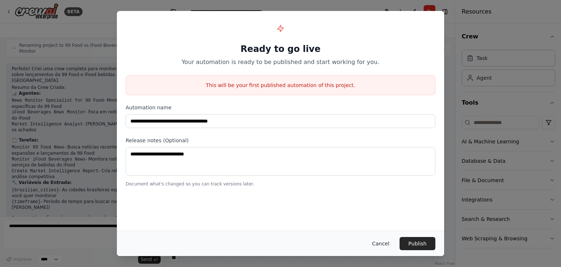
click at [383, 244] on button "Cancel" at bounding box center [381, 243] width 29 height 13
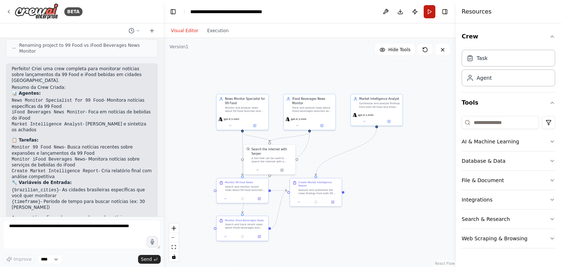
click at [427, 15] on button "Run" at bounding box center [430, 11] width 12 height 13
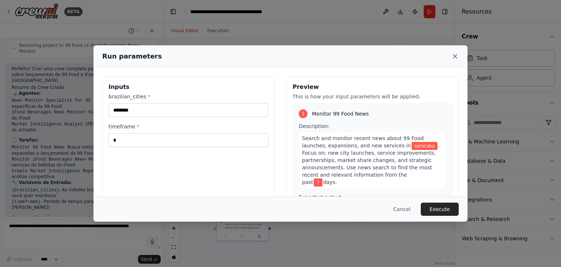
click at [457, 56] on icon at bounding box center [455, 56] width 7 height 7
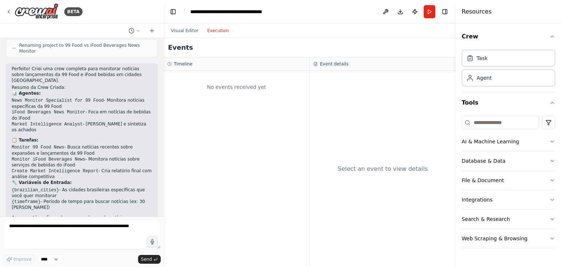
click at [213, 30] on button "Execution" at bounding box center [218, 30] width 30 height 9
click at [431, 12] on button "Run" at bounding box center [430, 11] width 12 height 13
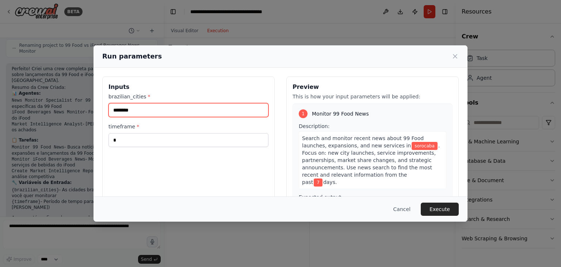
click at [152, 109] on input "********" at bounding box center [189, 110] width 160 height 14
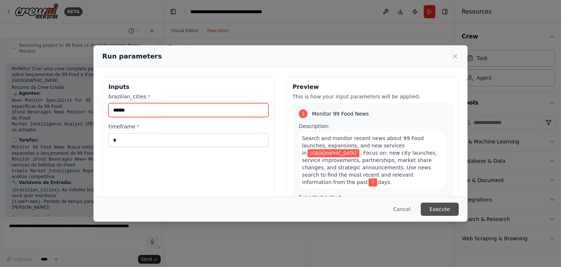
type input "******"
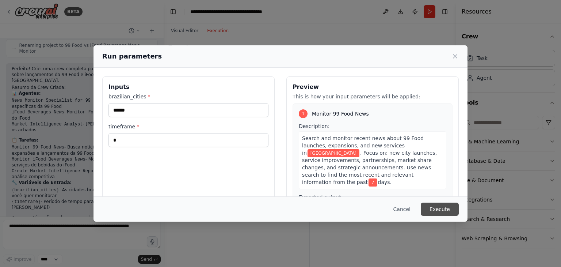
click at [451, 205] on button "Execute" at bounding box center [440, 208] width 38 height 13
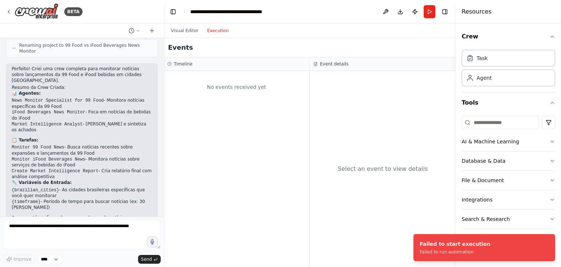
click at [334, 62] on h3 "Event details" at bounding box center [334, 64] width 29 height 6
drag, startPoint x: 333, startPoint y: 63, endPoint x: 297, endPoint y: 66, distance: 36.3
click at [331, 63] on h3 "Event details" at bounding box center [334, 64] width 29 height 6
drag, startPoint x: 212, startPoint y: 66, endPoint x: 143, endPoint y: 68, distance: 68.7
click at [209, 66] on div "Timeline" at bounding box center [236, 64] width 139 height 6
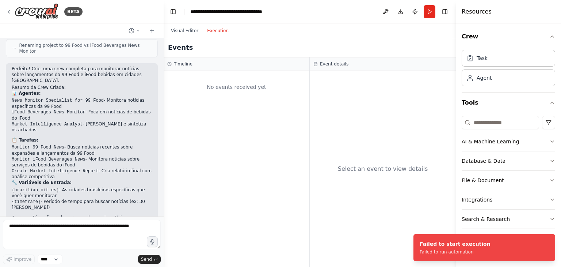
drag, startPoint x: 193, startPoint y: 20, endPoint x: 191, endPoint y: 26, distance: 6.6
click at [193, 20] on header "**********" at bounding box center [310, 11] width 292 height 23
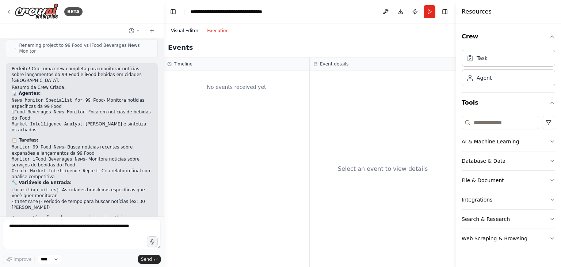
drag, startPoint x: 189, startPoint y: 28, endPoint x: 191, endPoint y: 33, distance: 5.4
click at [189, 29] on button "Visual Editor" at bounding box center [185, 30] width 36 height 9
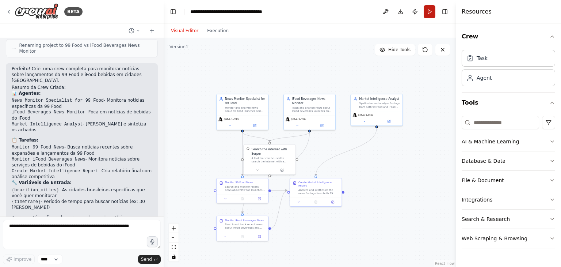
click at [430, 13] on button "Run" at bounding box center [430, 11] width 12 height 13
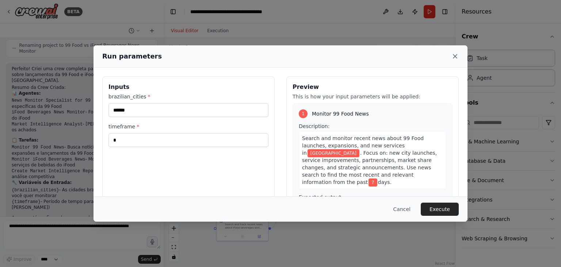
click at [456, 57] on icon at bounding box center [456, 56] width 4 height 4
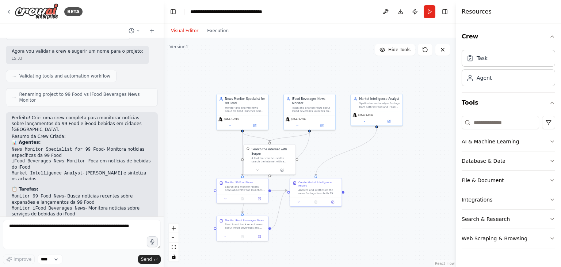
scroll to position [369, 0]
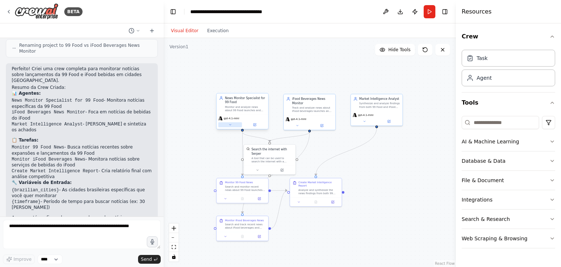
click at [234, 127] on button at bounding box center [231, 124] width 24 height 5
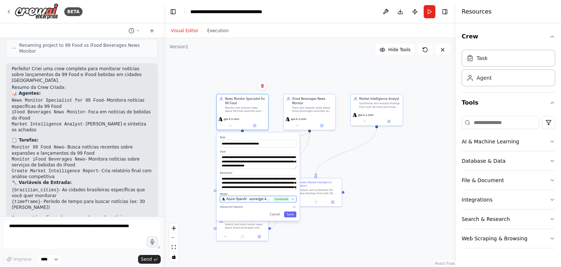
click at [256, 201] on span "Azure OpenAI - azure/gpt-4.1-mini (Azure OpenAI)" at bounding box center [249, 199] width 45 height 4
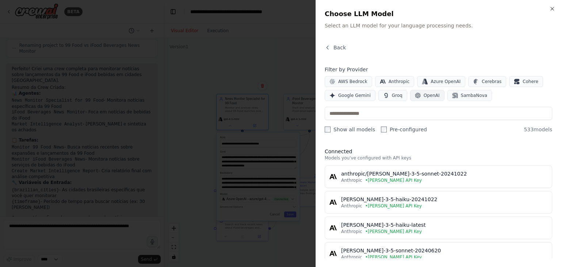
click at [425, 92] on span "OpenAI" at bounding box center [432, 95] width 16 height 6
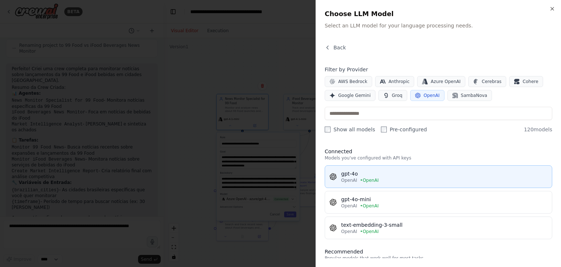
click at [401, 171] on div "gpt-4o" at bounding box center [444, 173] width 206 height 7
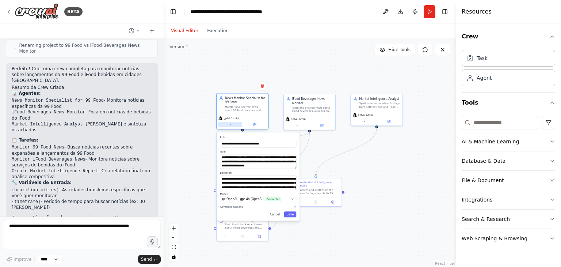
click at [230, 125] on icon at bounding box center [230, 124] width 2 height 1
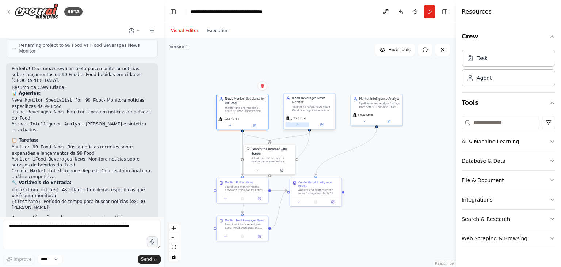
click at [299, 125] on button at bounding box center [297, 124] width 24 height 5
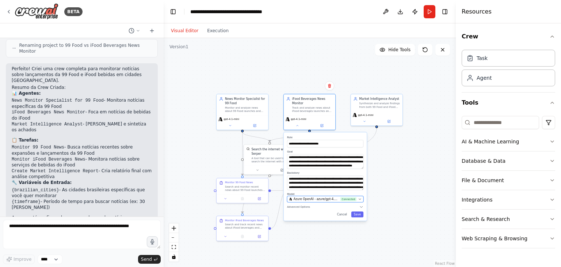
click at [322, 200] on span "Azure OpenAI - azure/gpt-4.1-mini (Azure OpenAI)" at bounding box center [316, 199] width 45 height 4
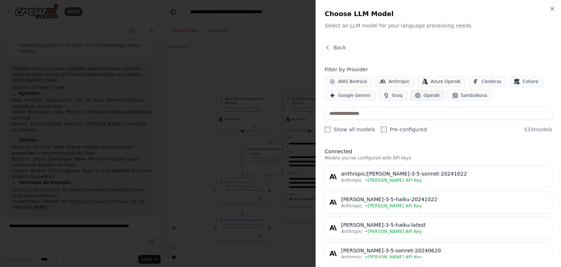
click at [426, 96] on span "OpenAI" at bounding box center [432, 95] width 16 height 6
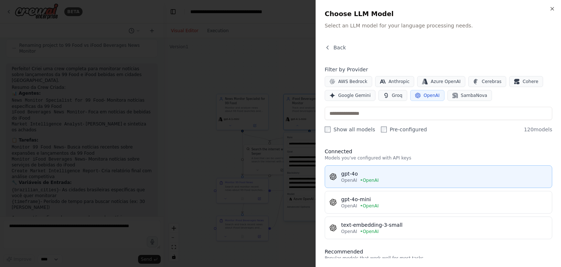
click at [392, 174] on div "gpt-4o" at bounding box center [444, 173] width 206 height 7
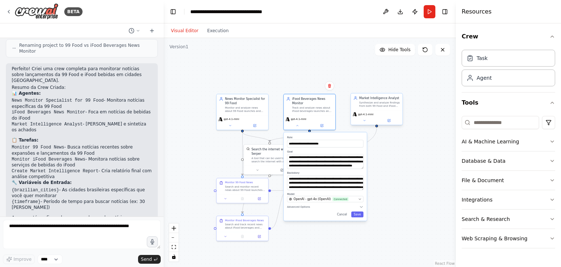
click at [367, 124] on div "gpt-4.1-mini" at bounding box center [377, 117] width 52 height 15
click at [297, 128] on div "gpt-4.1-mini" at bounding box center [310, 121] width 52 height 15
click at [296, 123] on icon at bounding box center [297, 124] width 3 height 3
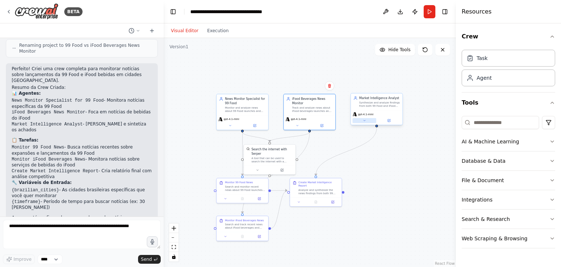
click at [363, 121] on icon at bounding box center [364, 120] width 3 height 3
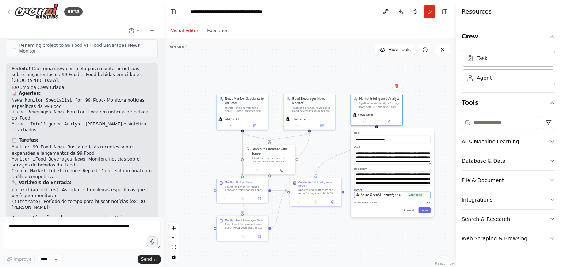
click at [390, 195] on span "Azure OpenAI - azure/gpt-4.1-mini (Azure OpenAI)" at bounding box center [383, 195] width 45 height 4
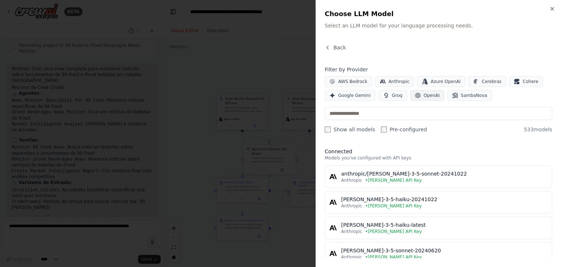
click at [414, 98] on button "OpenAI" at bounding box center [427, 95] width 34 height 11
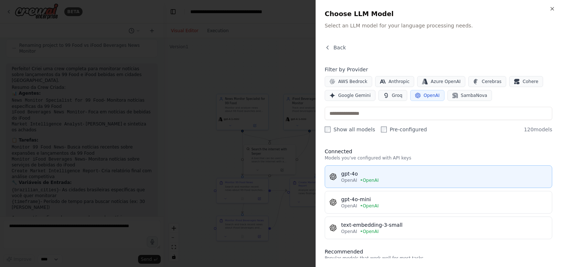
click at [383, 180] on div "OpenAI • OpenAI" at bounding box center [444, 180] width 206 height 6
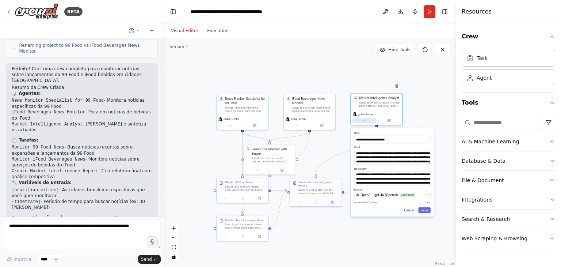
click at [362, 121] on button at bounding box center [365, 120] width 24 height 5
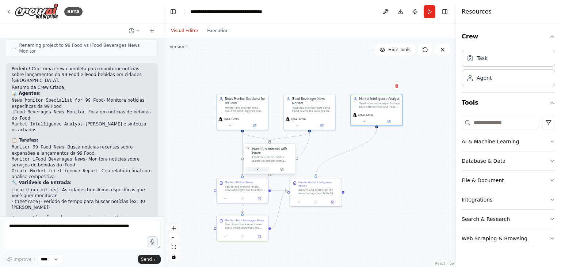
click at [258, 167] on icon at bounding box center [257, 168] width 3 height 3
click at [428, 16] on button "Run" at bounding box center [430, 11] width 12 height 13
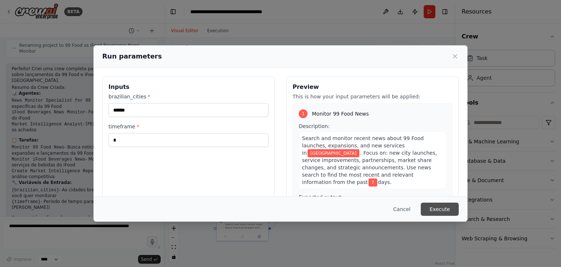
click at [441, 210] on button "Execute" at bounding box center [440, 208] width 38 height 13
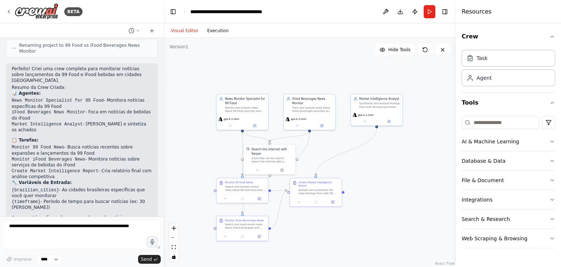
click at [212, 31] on button "Execution" at bounding box center [218, 30] width 30 height 9
